Goal: Task Accomplishment & Management: Complete application form

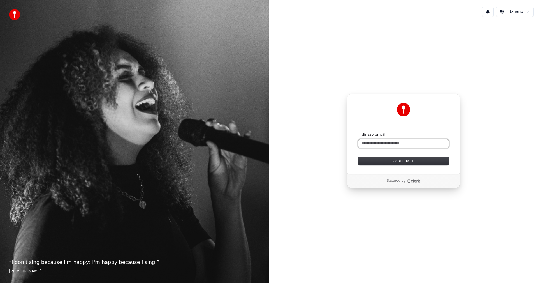
click at [394, 145] on input "Indirizzo email" at bounding box center [403, 143] width 90 height 8
click at [401, 161] on span "Continua" at bounding box center [403, 160] width 21 height 5
type input "**********"
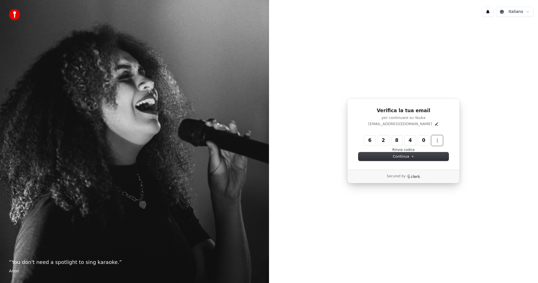
type input "******"
